Goal: Check status: Check status

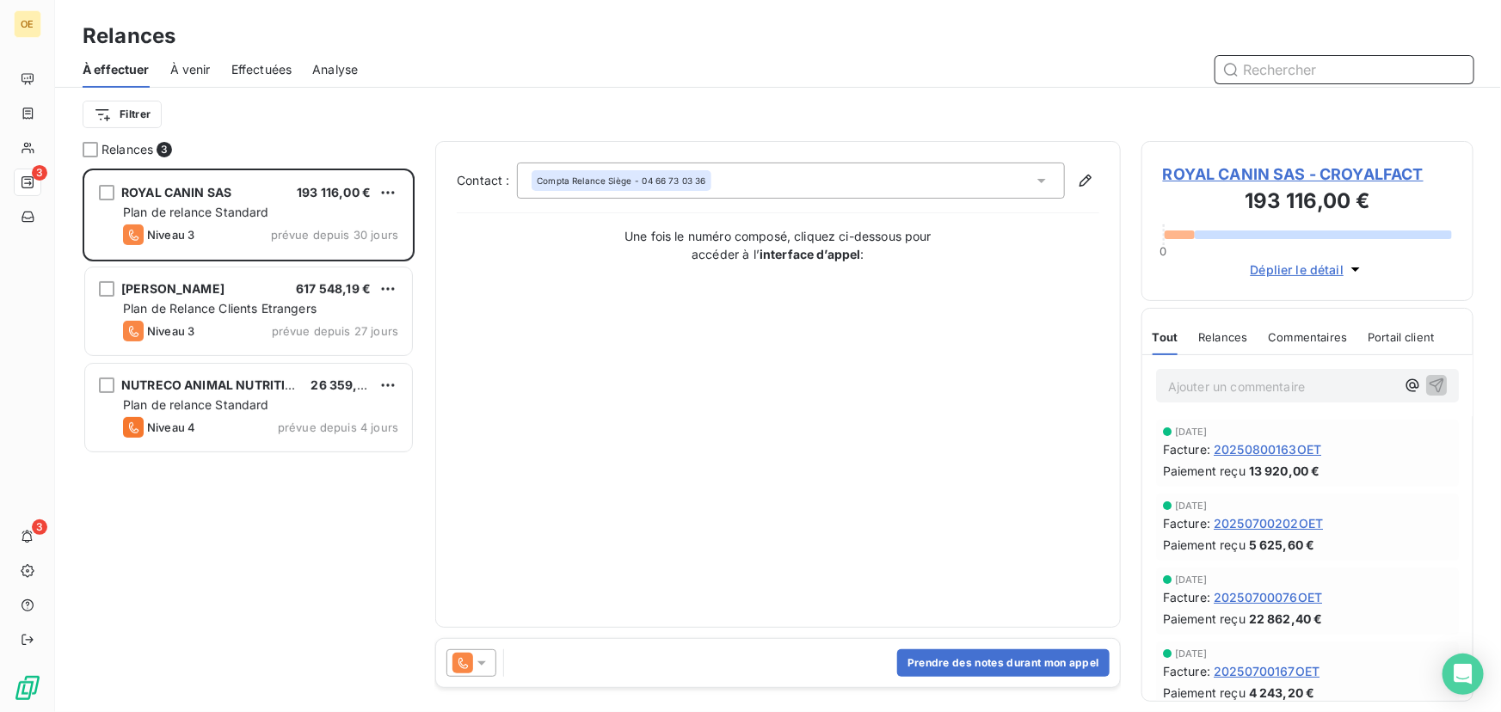
scroll to position [12, 12]
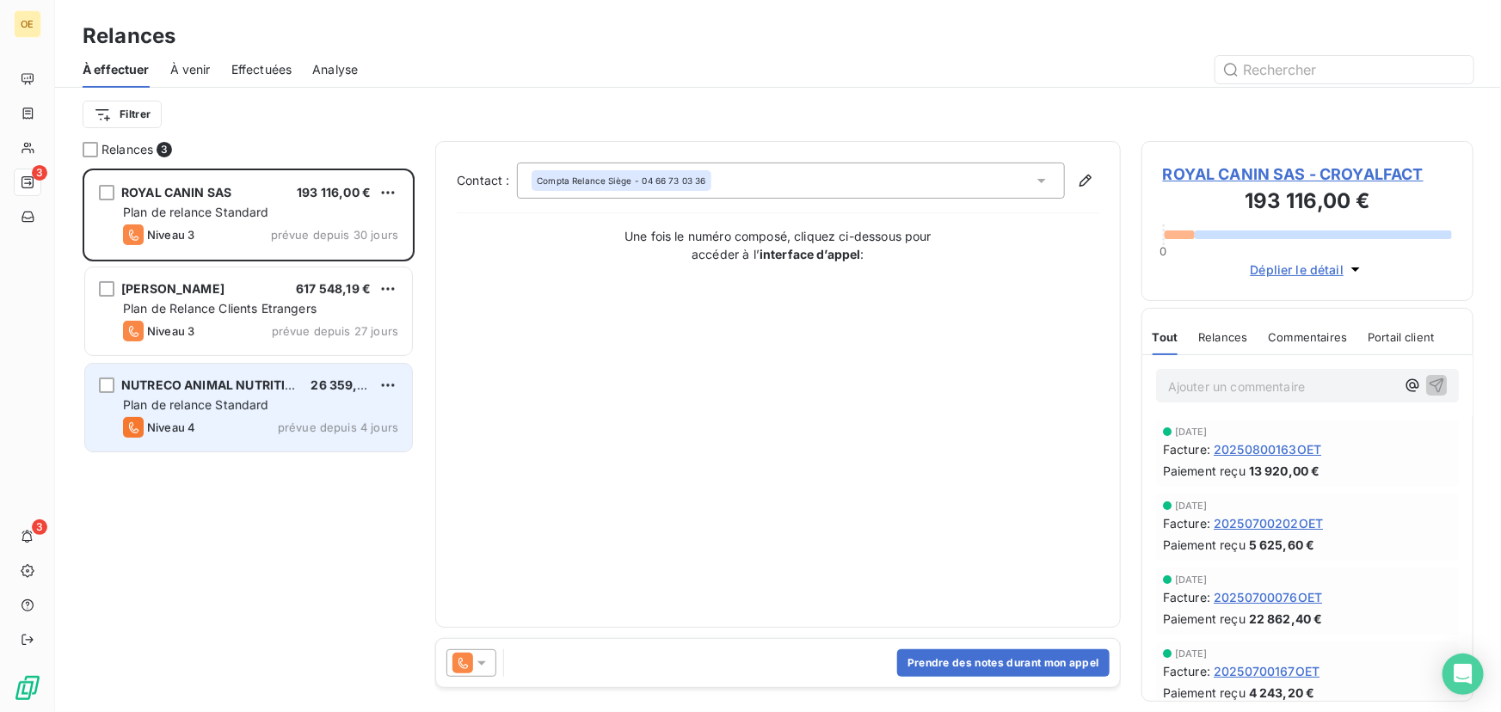
click at [173, 403] on span "Plan de relance Standard" at bounding box center [196, 404] width 146 height 15
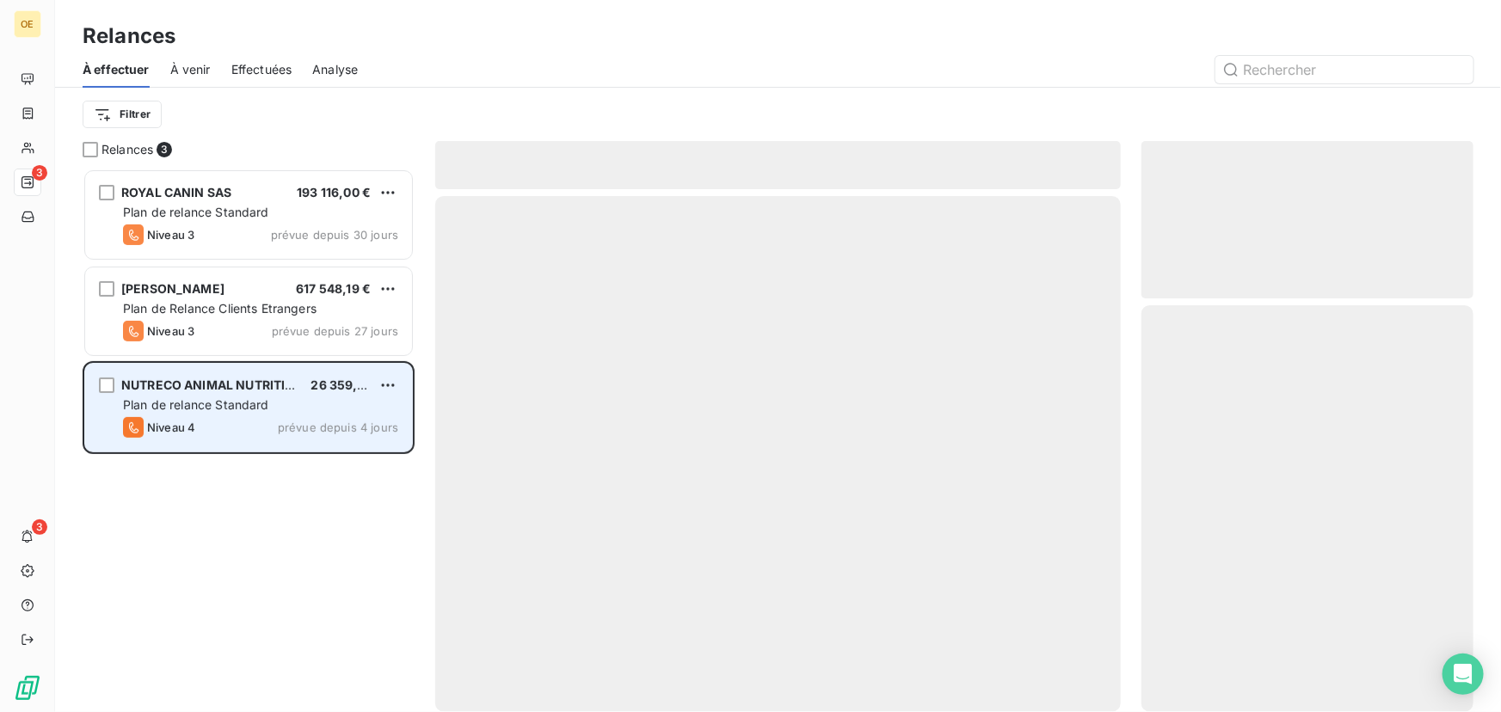
click at [280, 396] on div "Plan de relance Standard" at bounding box center [260, 404] width 275 height 17
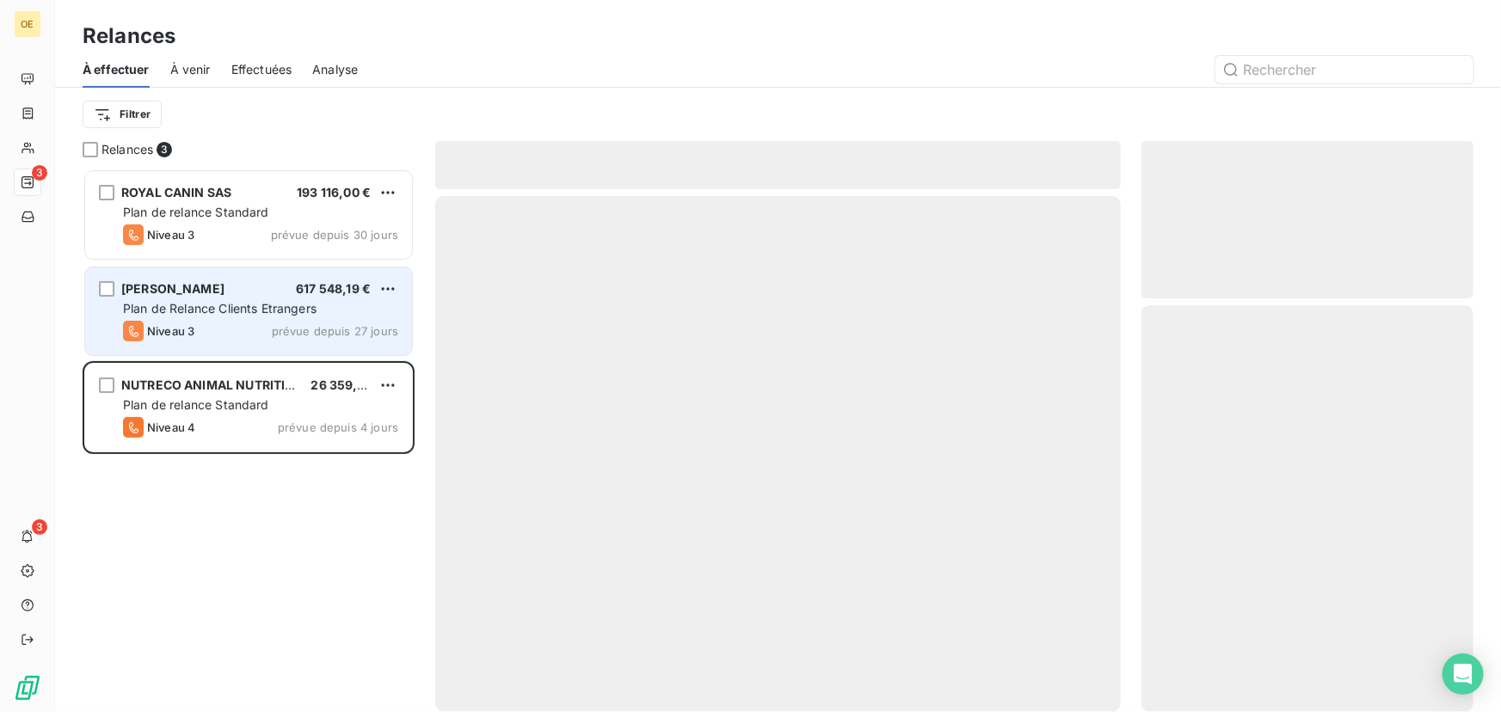
click at [212, 308] on span "Plan de Relance Clients Etrangers" at bounding box center [219, 308] width 193 height 15
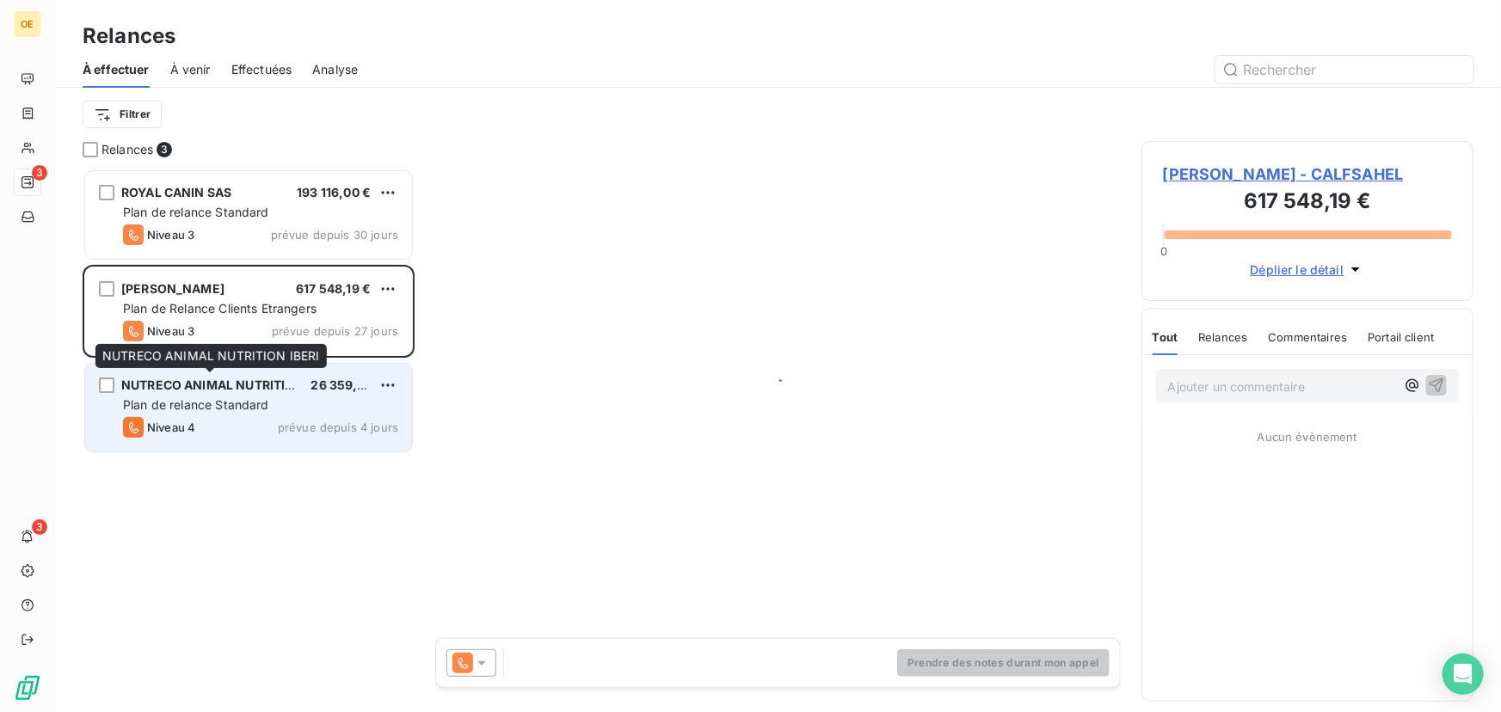
click at [231, 391] on span "NUTRECO ANIMAL NUTRITION IBERI" at bounding box center [229, 385] width 217 height 15
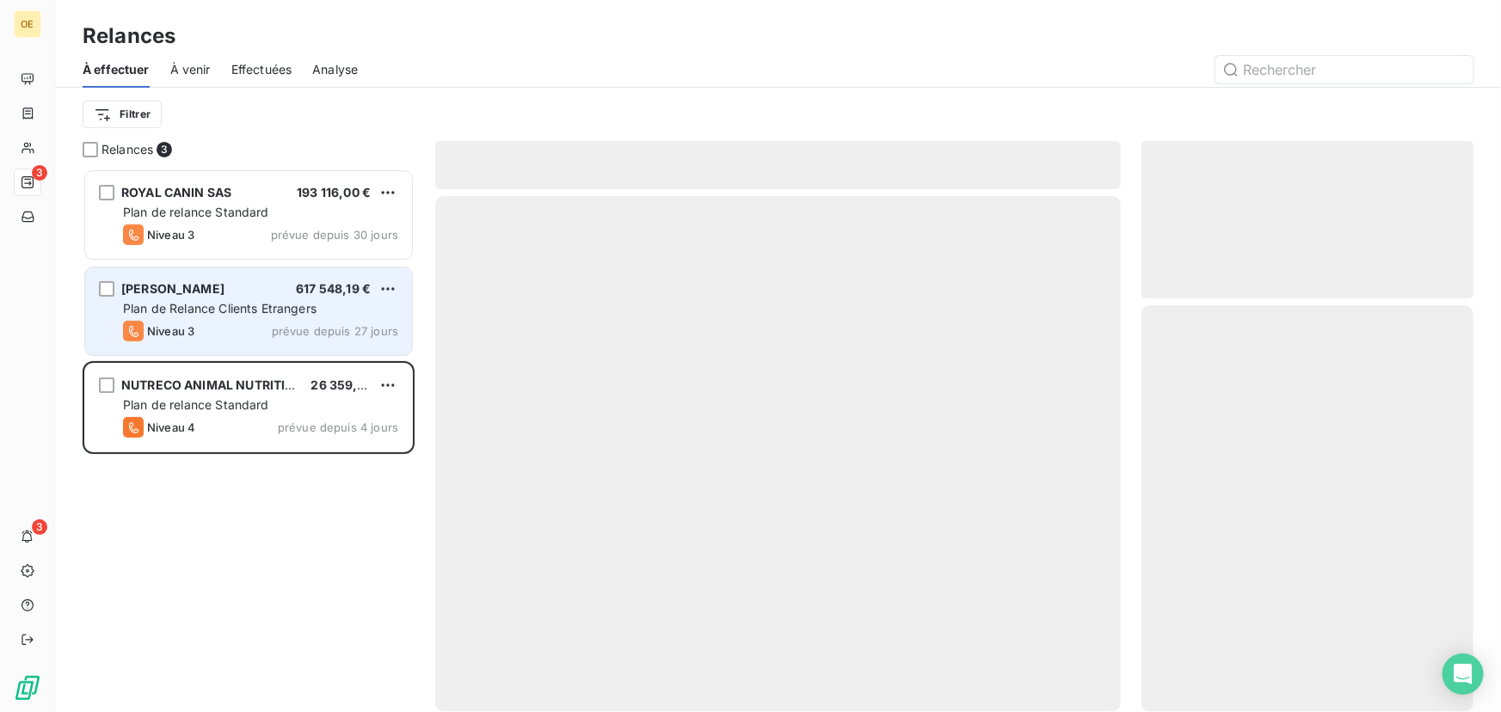
click at [222, 292] on div "[PERSON_NAME] 617 548,19 €" at bounding box center [260, 288] width 275 height 15
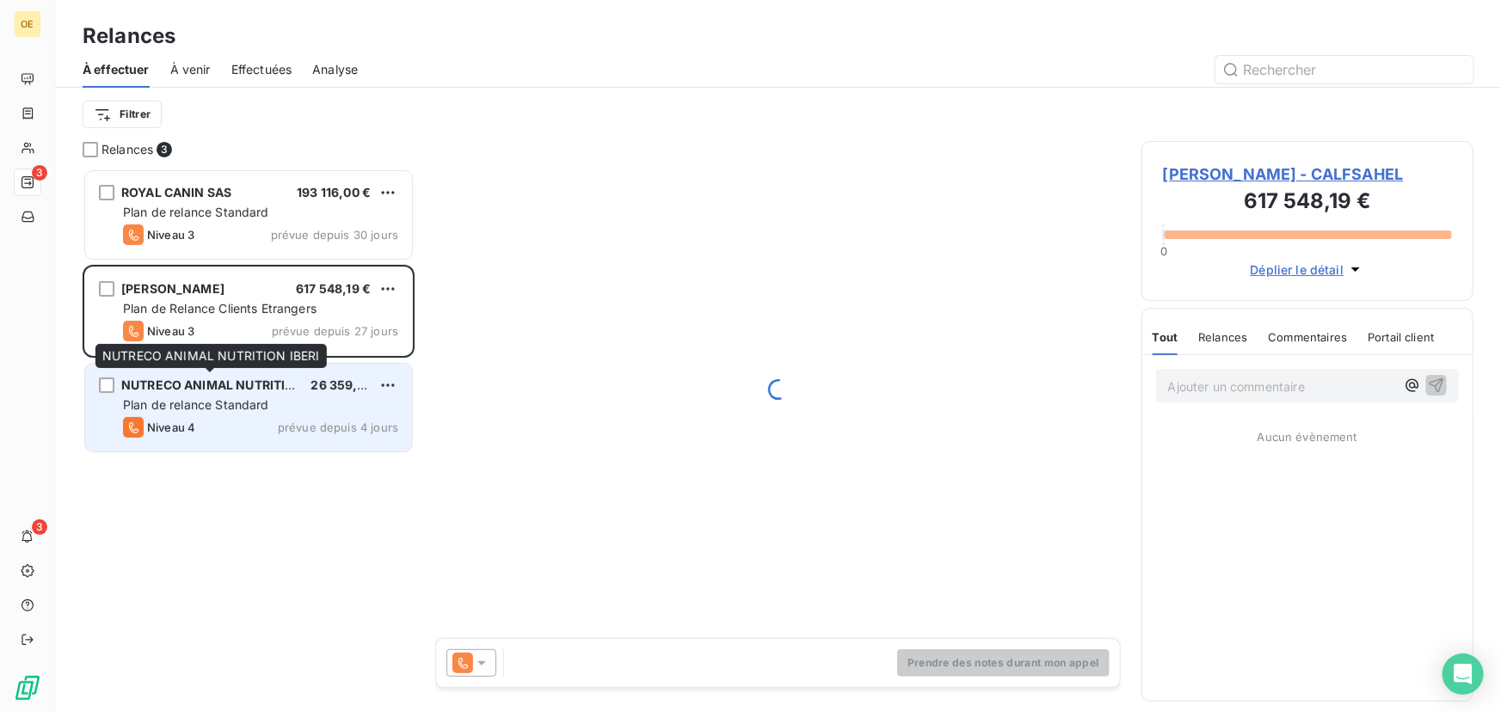
click at [263, 390] on span "NUTRECO ANIMAL NUTRITION IBERI" at bounding box center [229, 385] width 217 height 15
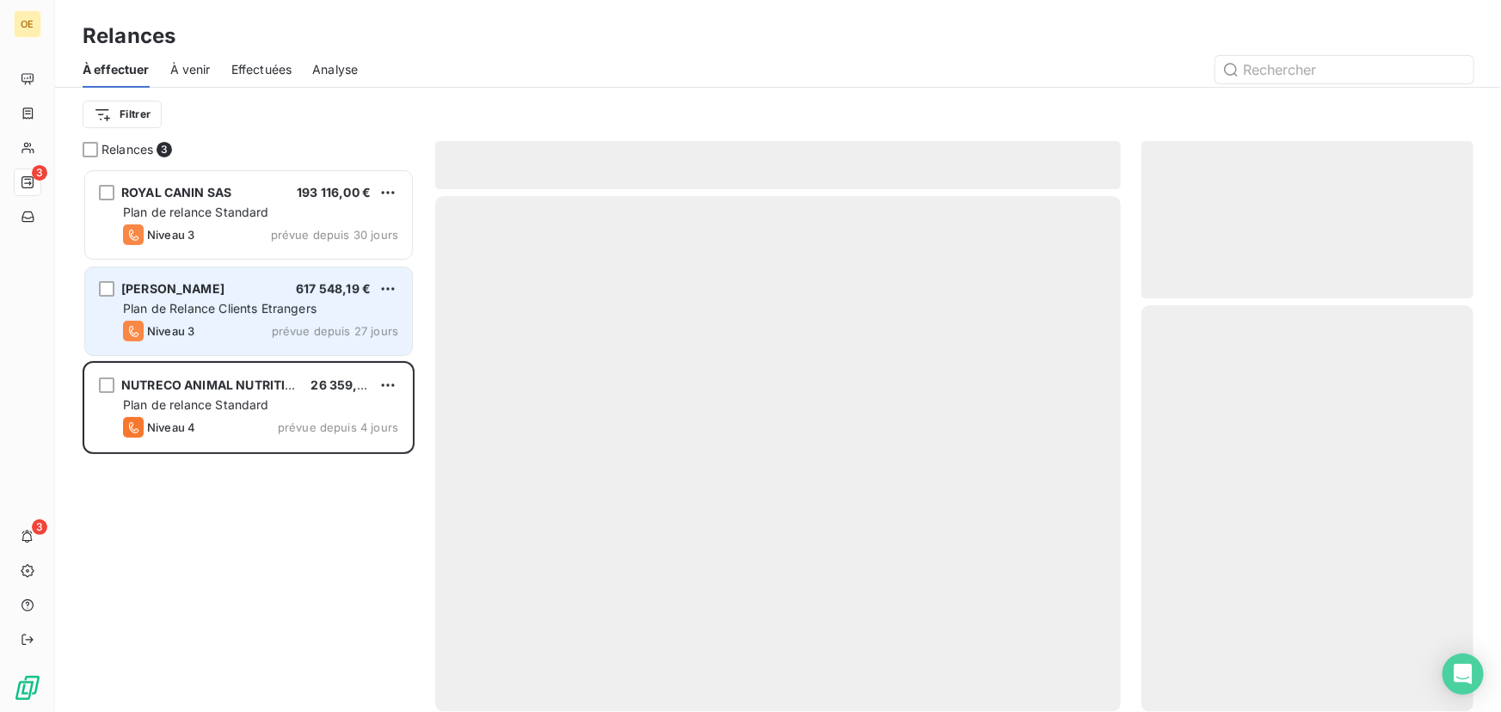
click at [176, 310] on span "Plan de Relance Clients Etrangers" at bounding box center [219, 308] width 193 height 15
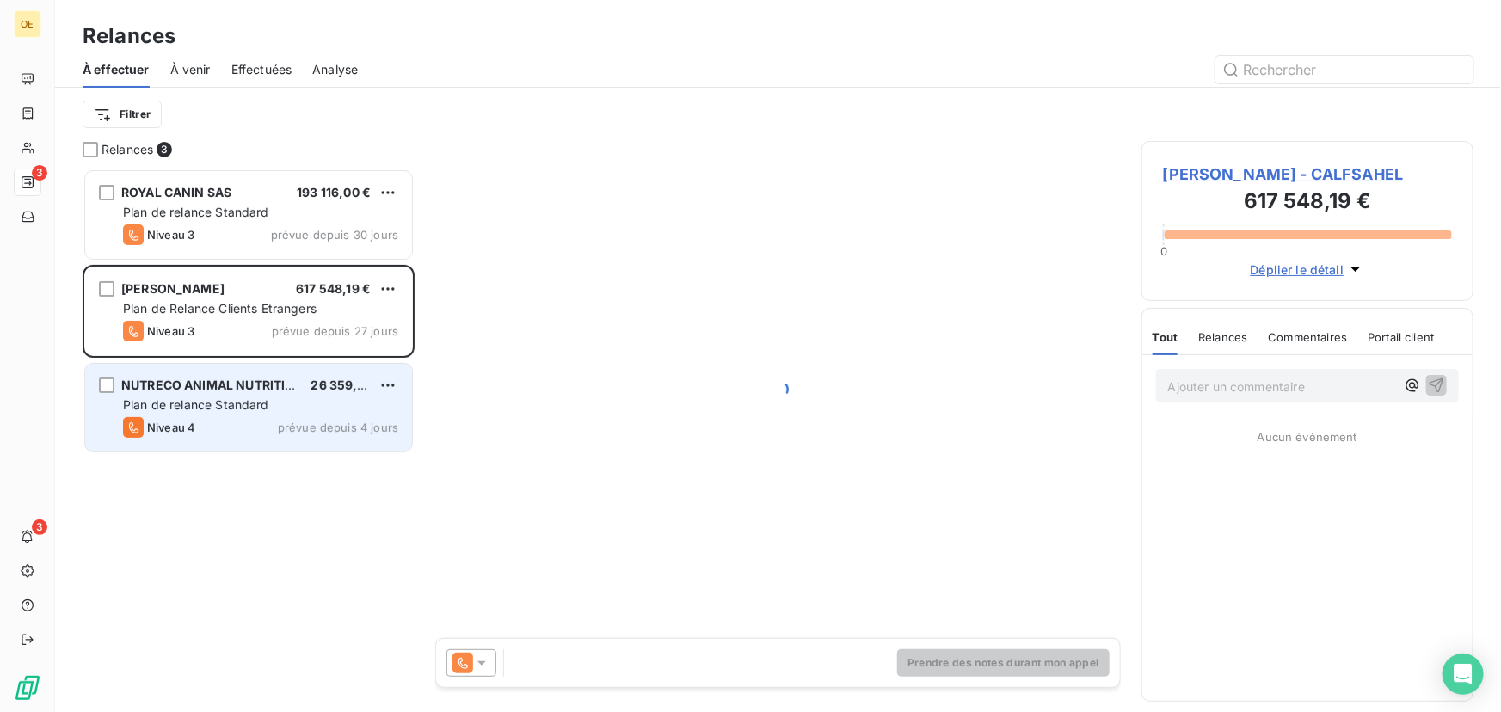
click at [245, 396] on div "Plan de relance Standard" at bounding box center [260, 404] width 275 height 17
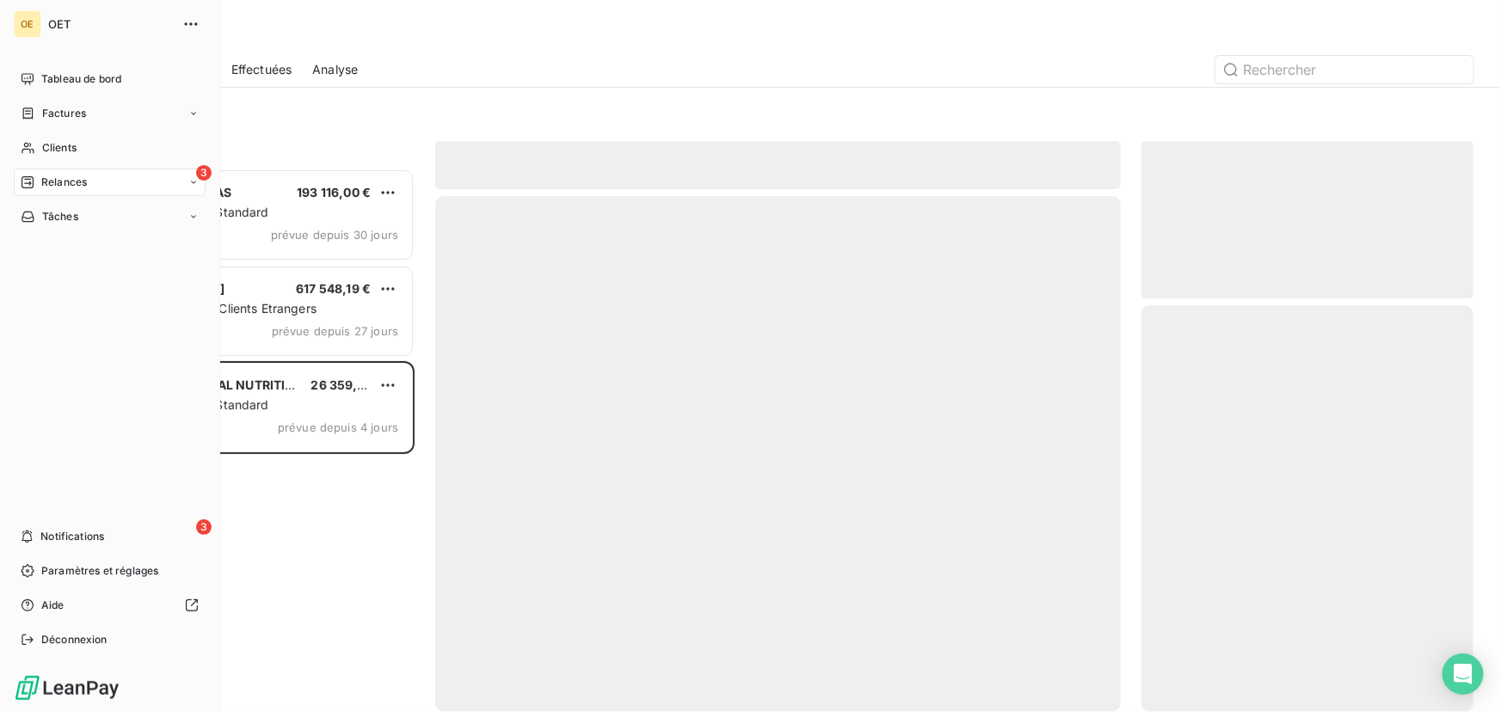
click at [36, 181] on div "Relances" at bounding box center [54, 182] width 66 height 15
click at [82, 213] on span "À effectuer" at bounding box center [69, 216] width 56 height 15
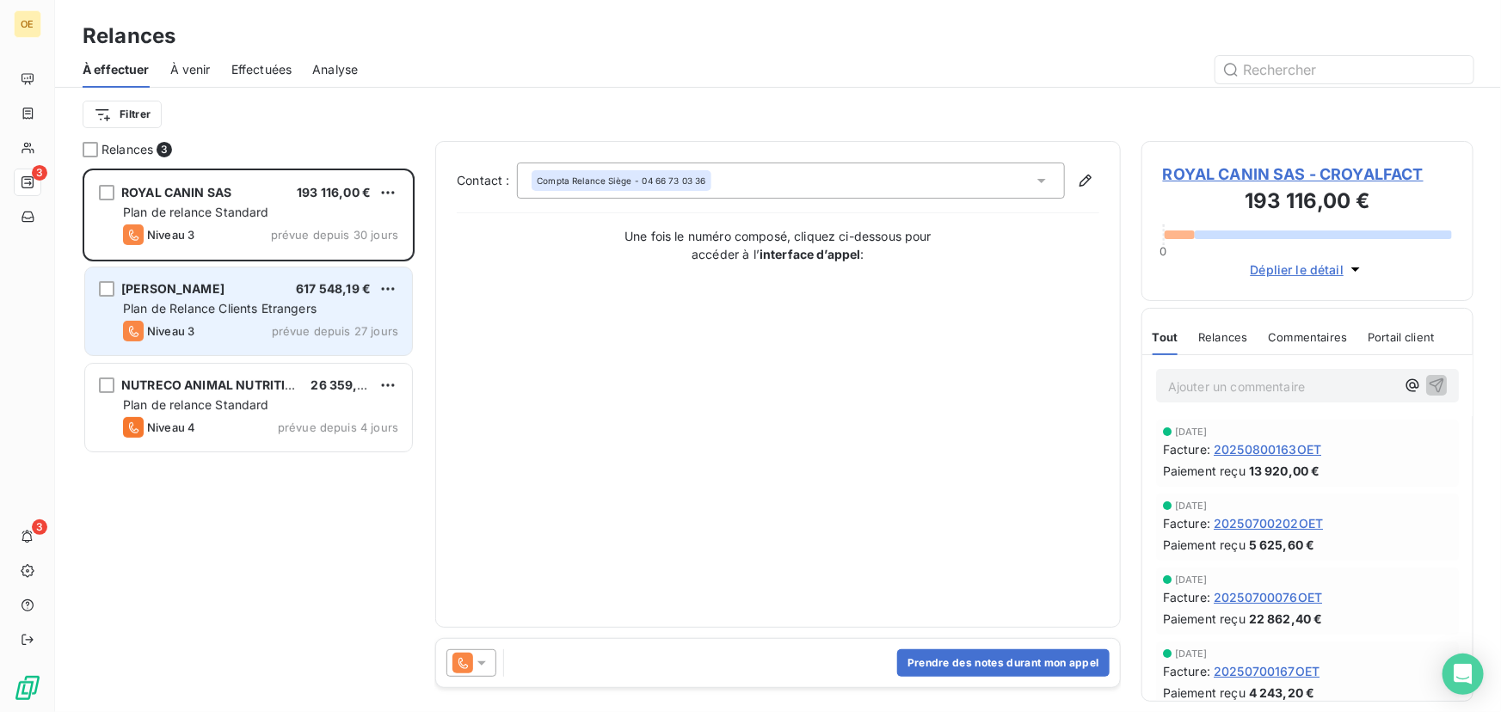
click at [278, 328] on span "prévue depuis 27 jours" at bounding box center [335, 331] width 126 height 14
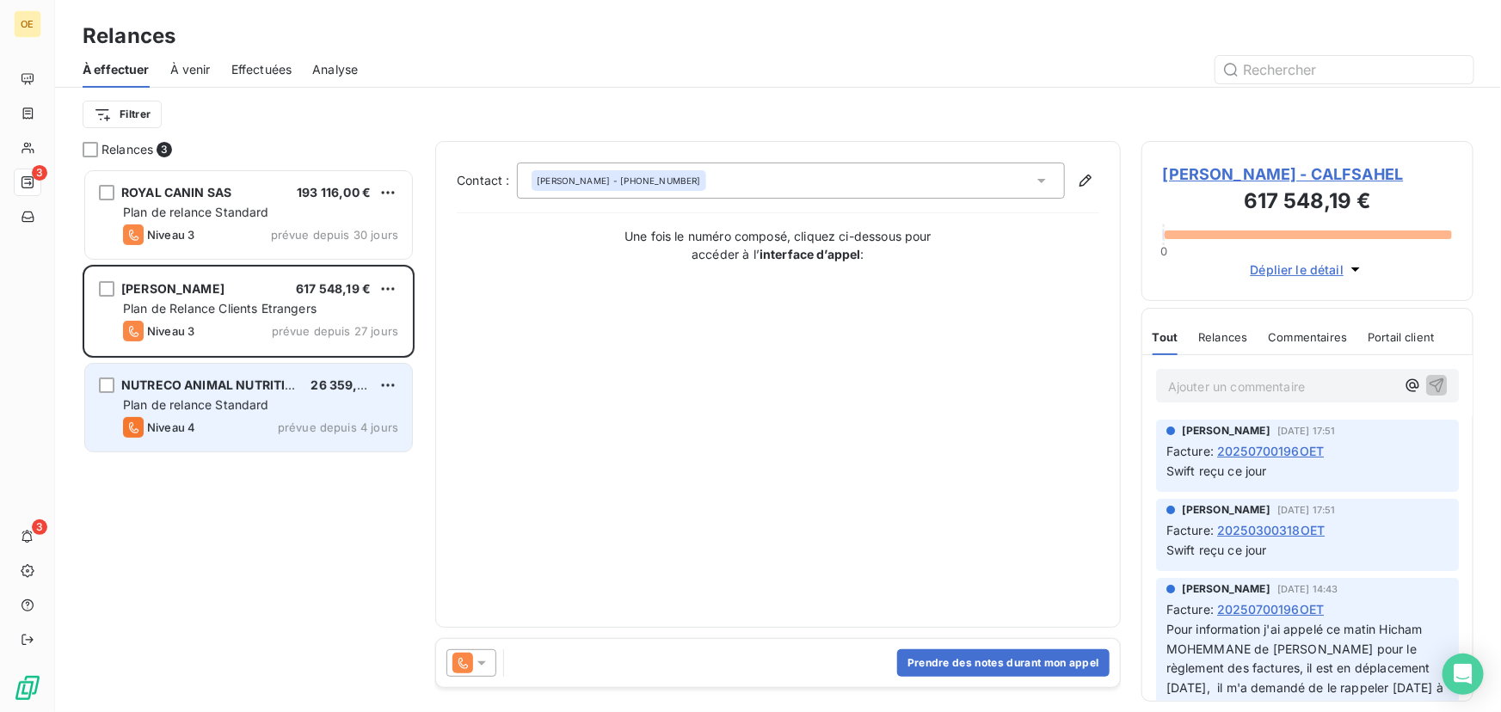
click at [286, 378] on span "NUTRECO ANIMAL NUTRITION IBERI" at bounding box center [229, 385] width 217 height 15
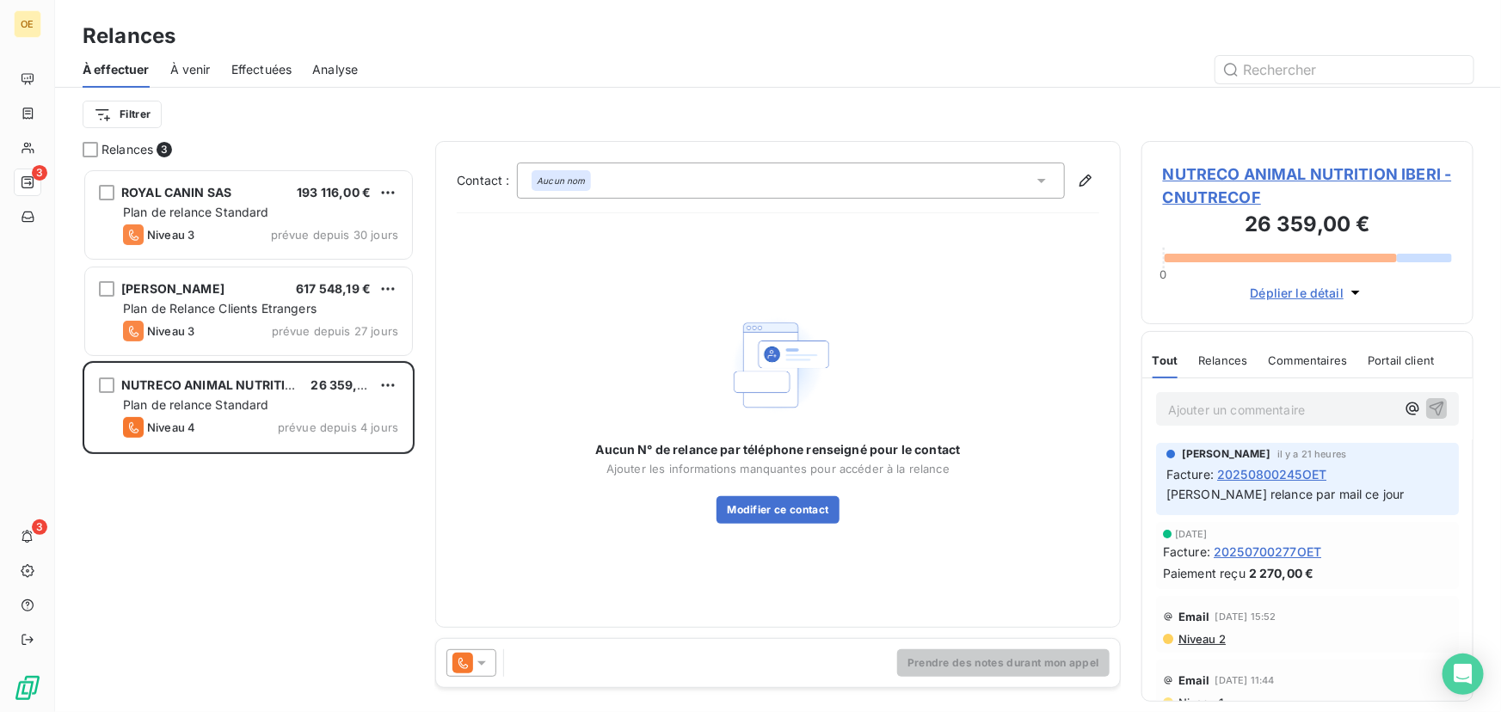
click at [1251, 472] on span "20250800245OET" at bounding box center [1271, 474] width 109 height 18
click at [1261, 554] on span "20250700277OET" at bounding box center [1266, 552] width 107 height 18
click at [1232, 361] on span "Relances" at bounding box center [1222, 360] width 49 height 14
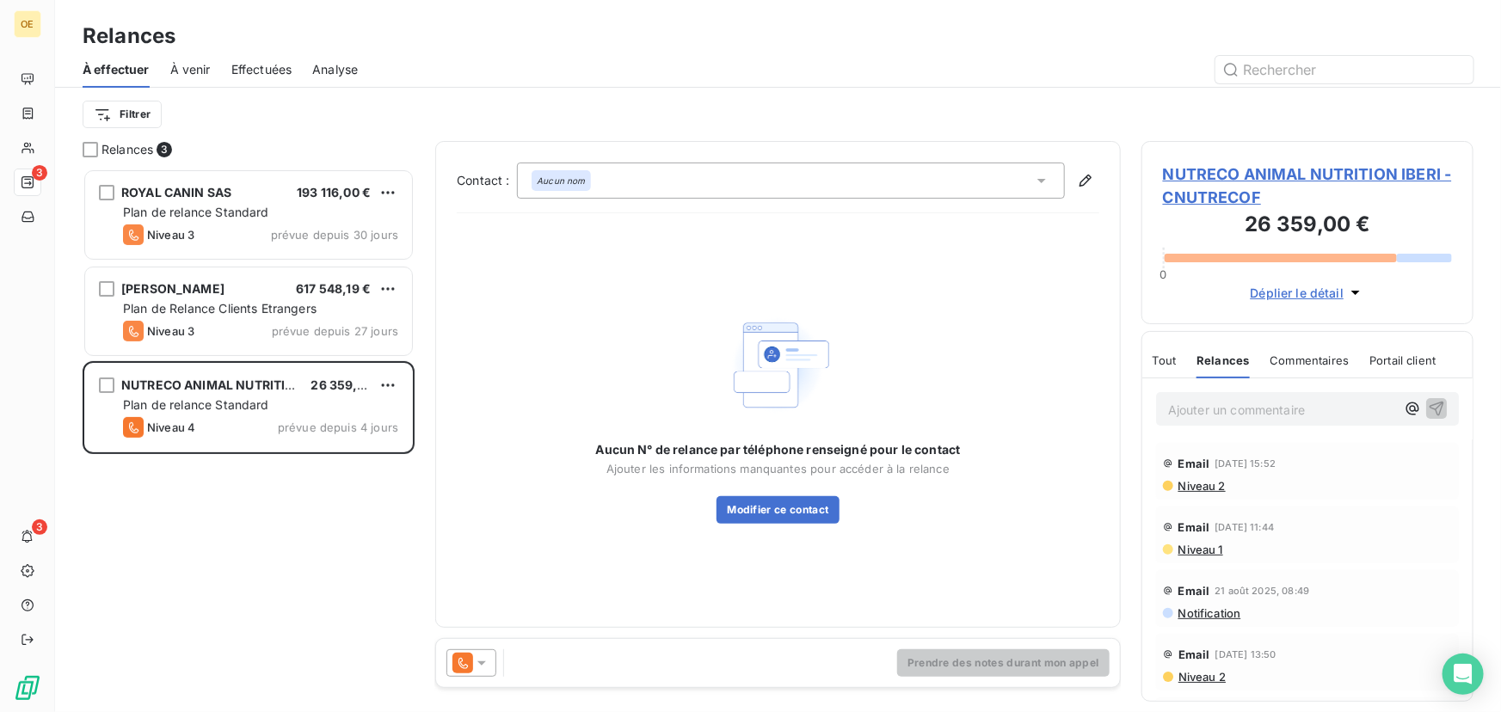
click at [181, 77] on span "À venir" at bounding box center [190, 69] width 40 height 17
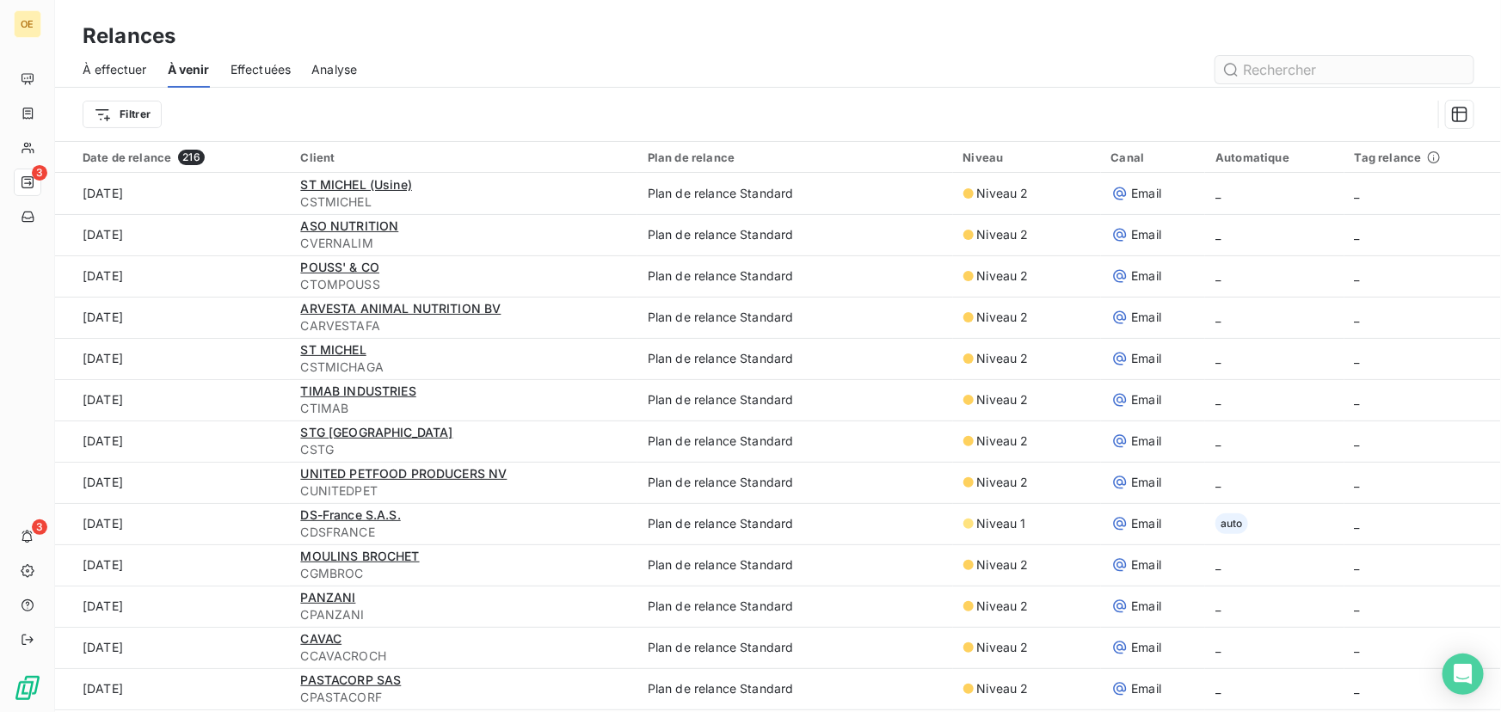
click at [1372, 78] on input "text" at bounding box center [1344, 70] width 258 height 28
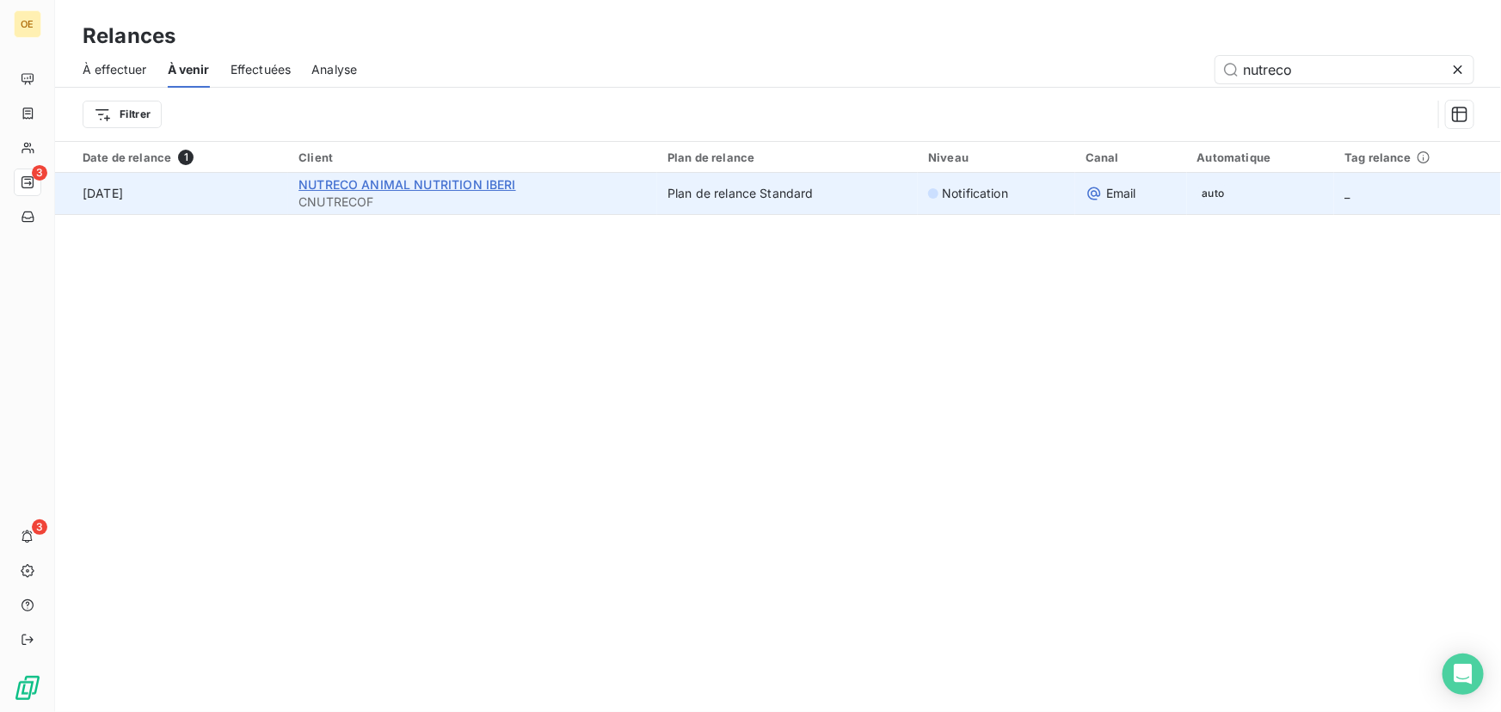
type input "nutreco"
click at [356, 187] on span "NUTRECO ANIMAL NUTRITION IBERI" at bounding box center [407, 184] width 218 height 15
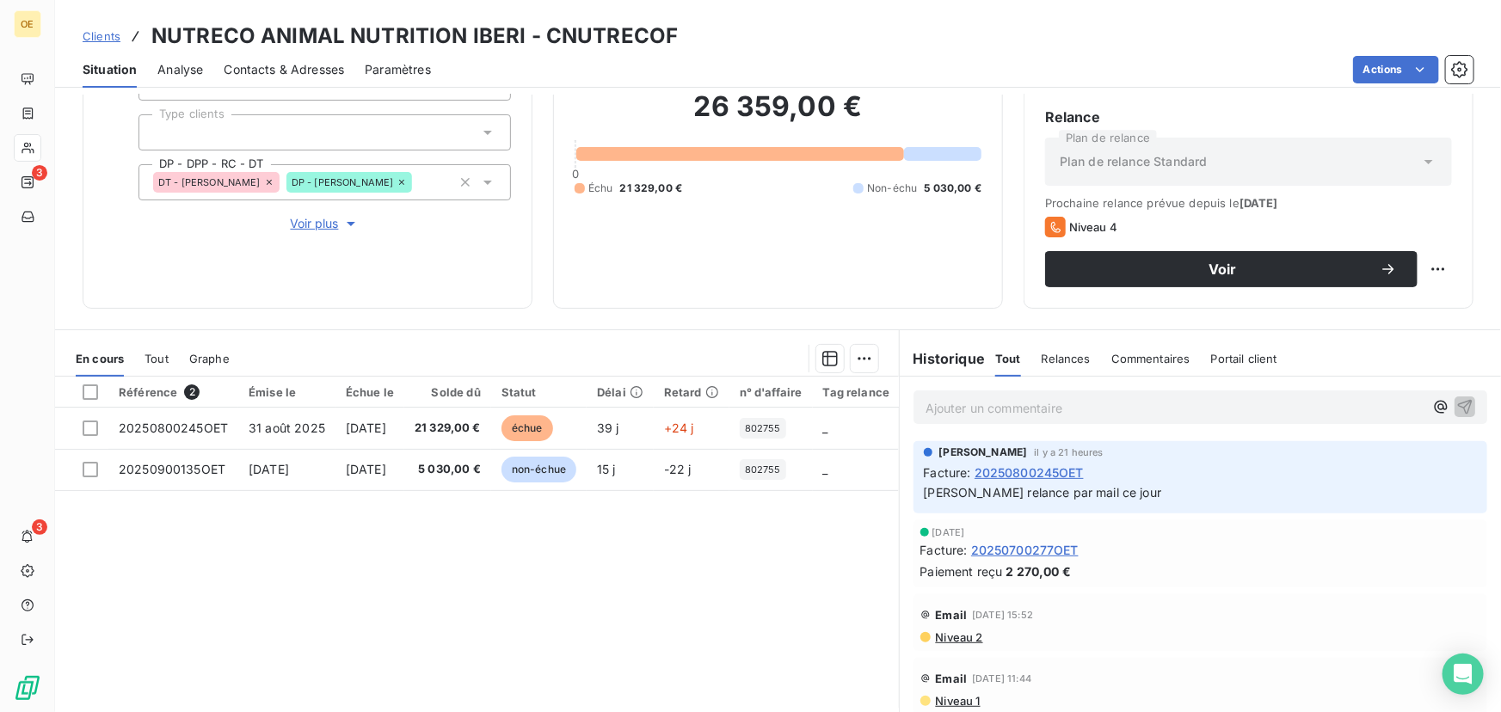
scroll to position [156, 0]
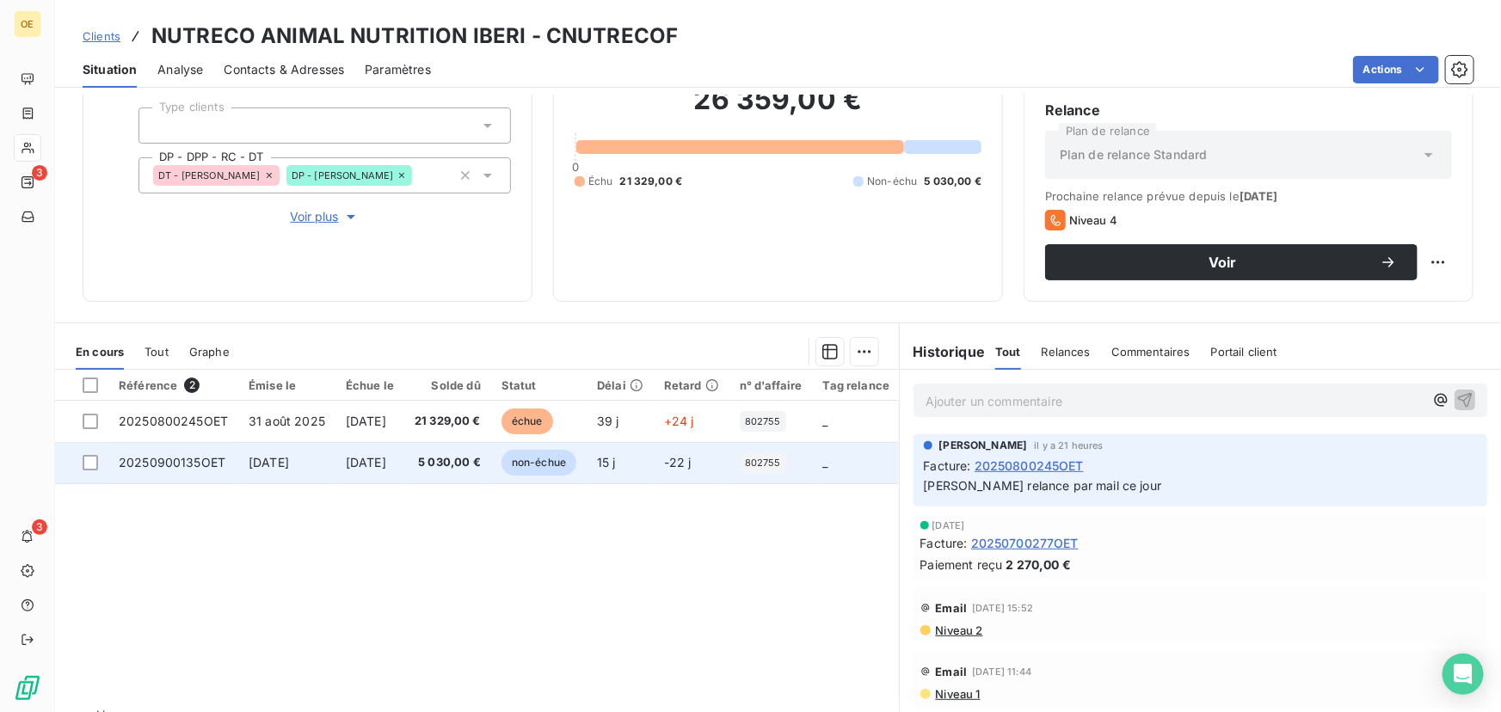
click at [278, 462] on span "[DATE]" at bounding box center [269, 462] width 40 height 15
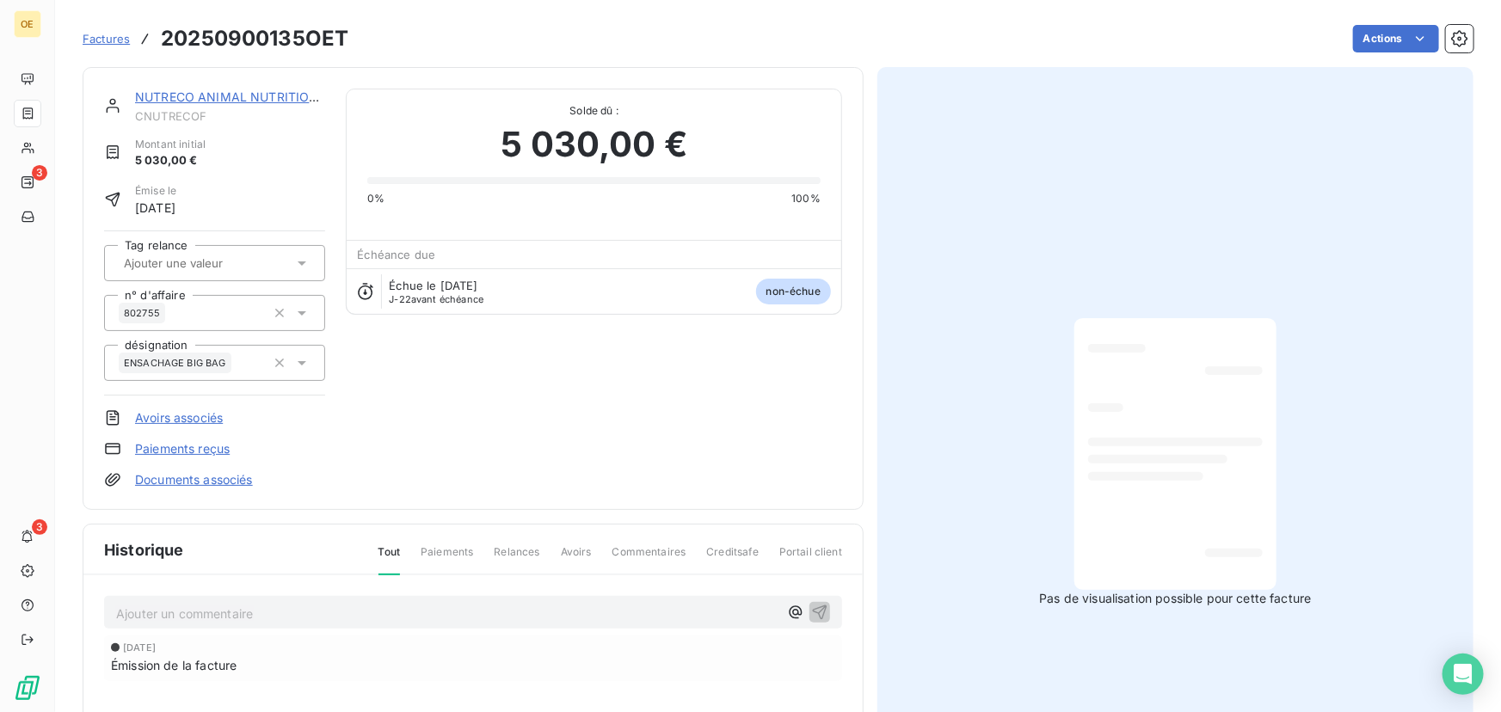
click at [536, 146] on span "5 030,00 €" at bounding box center [594, 145] width 187 height 52
click at [513, 639] on div "[DATE] Émission de la facture" at bounding box center [473, 659] width 738 height 46
drag, startPoint x: 1367, startPoint y: 537, endPoint x: 1130, endPoint y: 571, distance: 239.0
click at [1342, 537] on div "Pas de visualisation possible pour cette facture" at bounding box center [1175, 462] width 596 height 791
drag, startPoint x: 1130, startPoint y: 571, endPoint x: 1135, endPoint y: 593, distance: 22.9
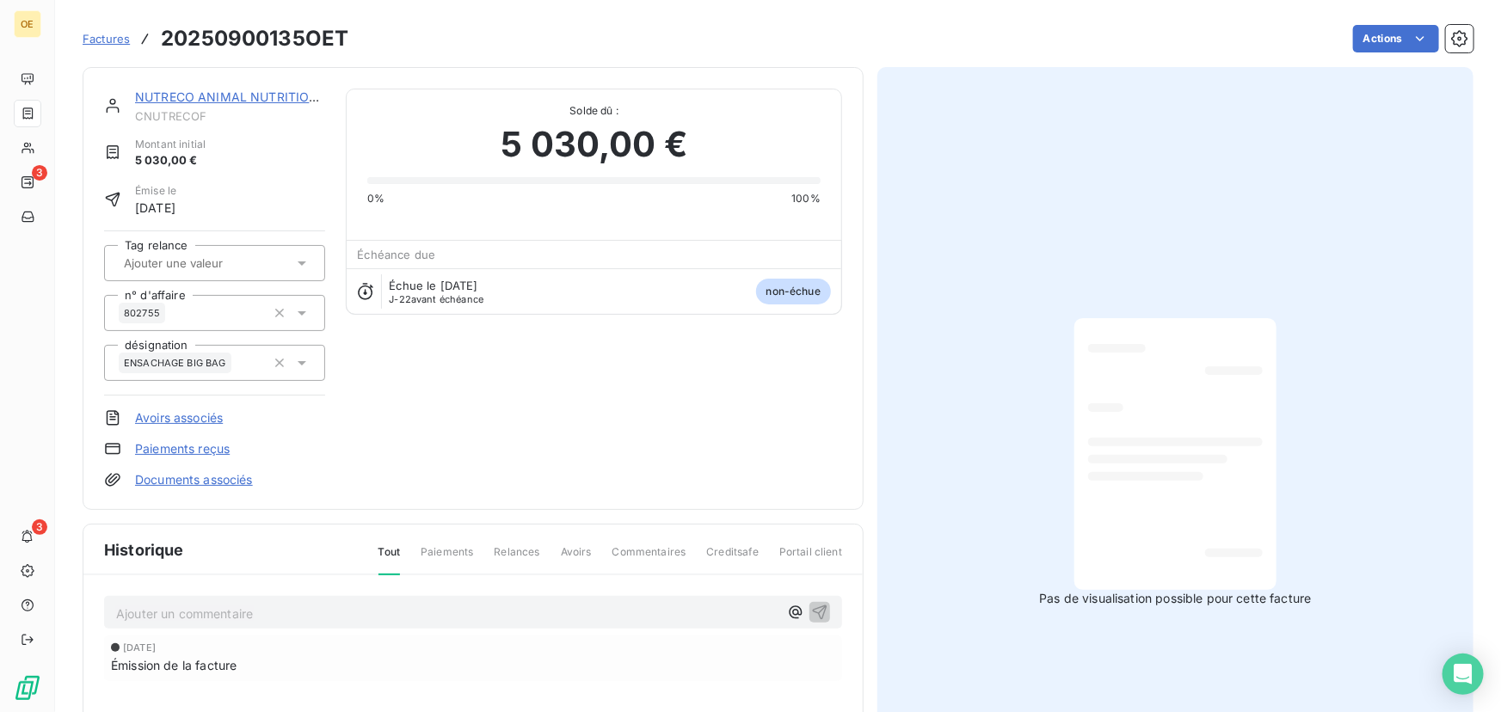
click at [1133, 585] on div at bounding box center [1175, 454] width 202 height 272
click at [1135, 610] on div "Pas de visualisation possible pour cette facture" at bounding box center [1175, 462] width 596 height 791
click at [1139, 601] on span "Pas de visualisation possible pour cette facture" at bounding box center [1175, 598] width 272 height 17
click at [227, 480] on link "Documents associés" at bounding box center [194, 479] width 118 height 17
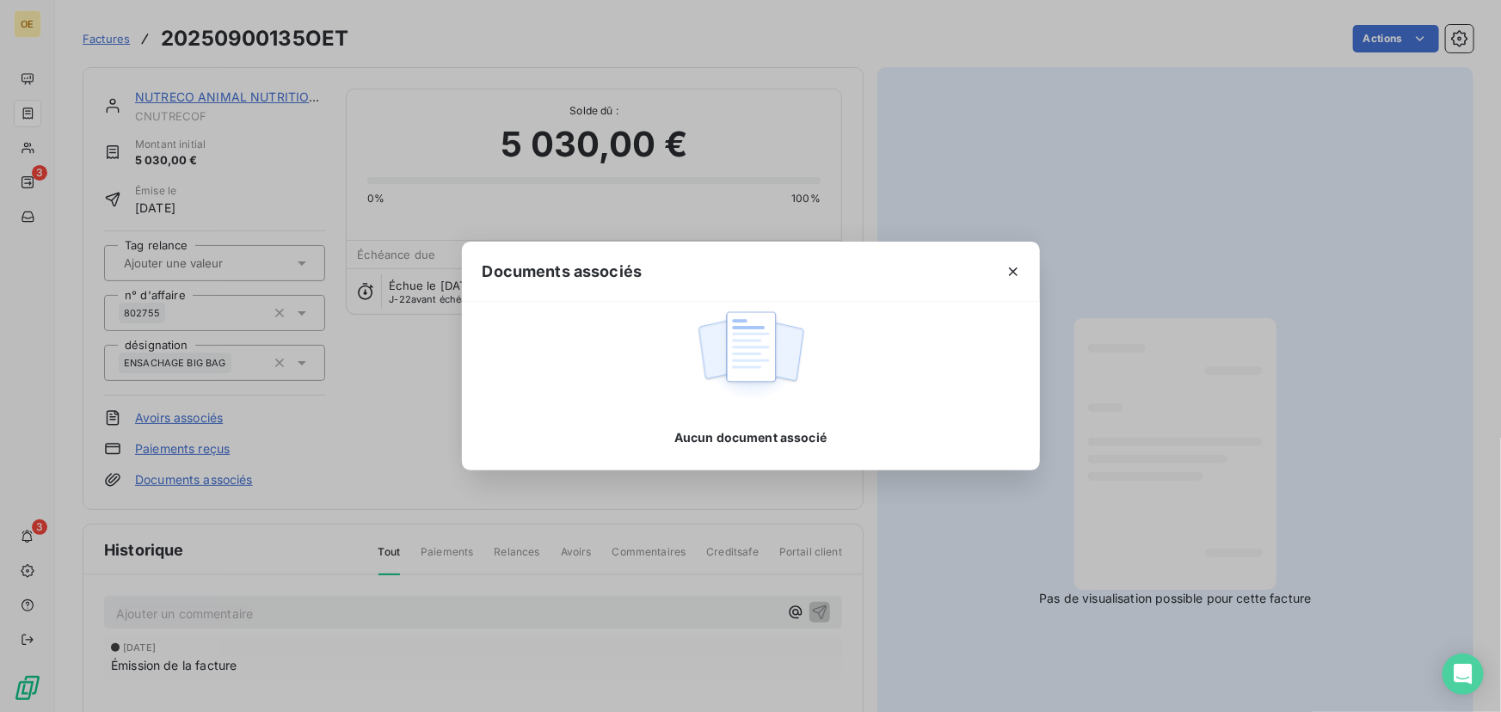
click at [866, 162] on div "Documents associés Aucun document associé" at bounding box center [750, 356] width 1501 height 712
